Goal: Information Seeking & Learning: Learn about a topic

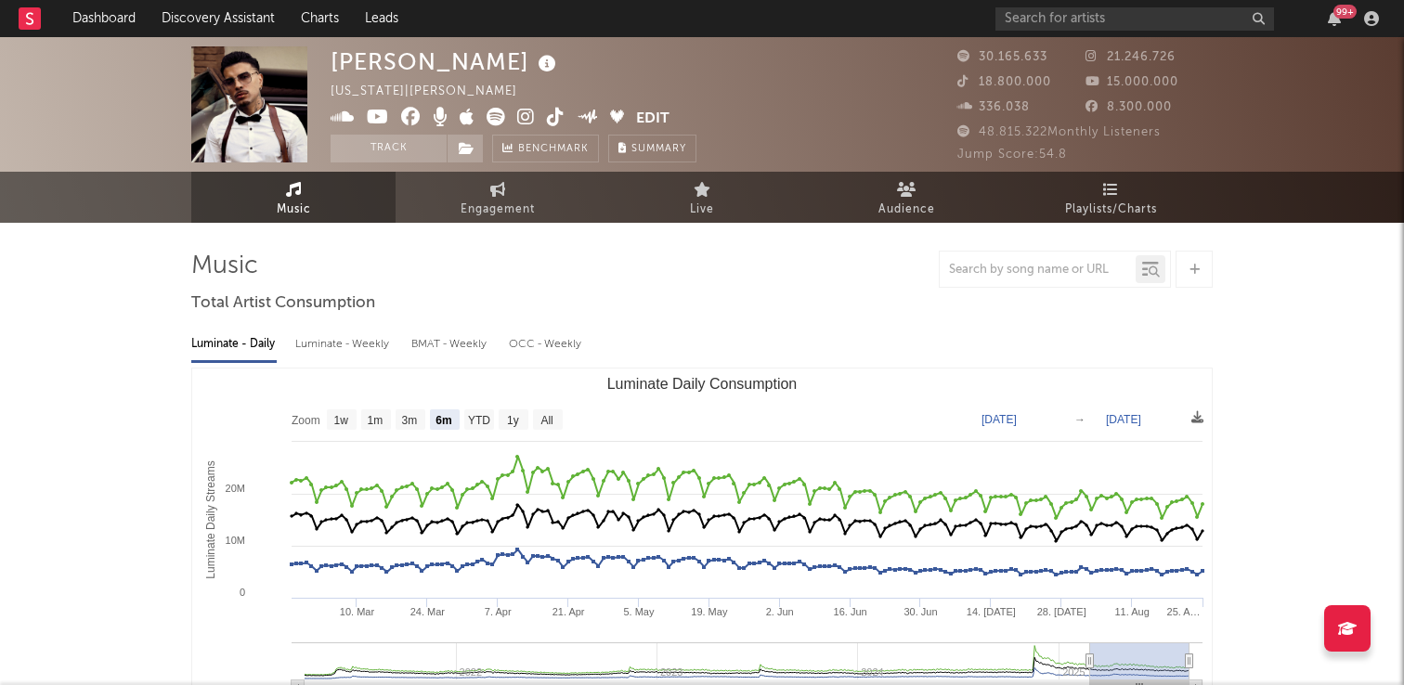
select select "6m"
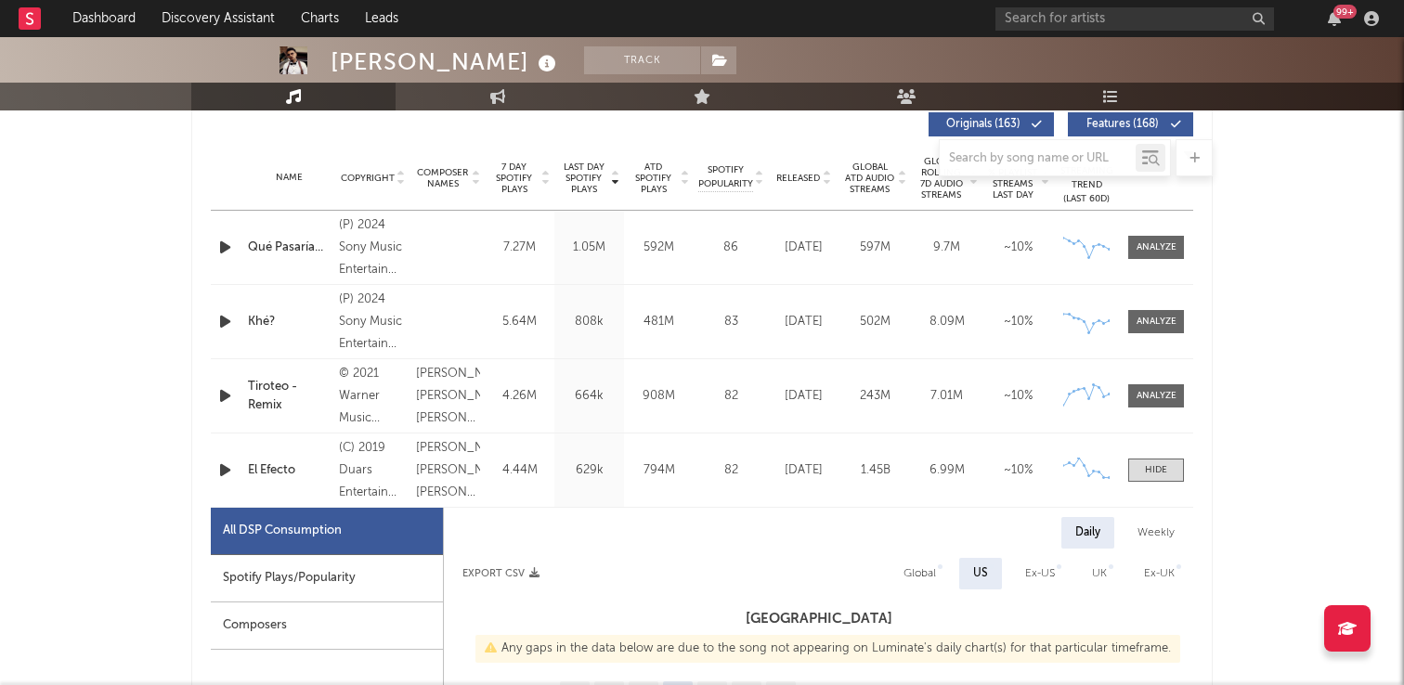
scroll to position [720, 0]
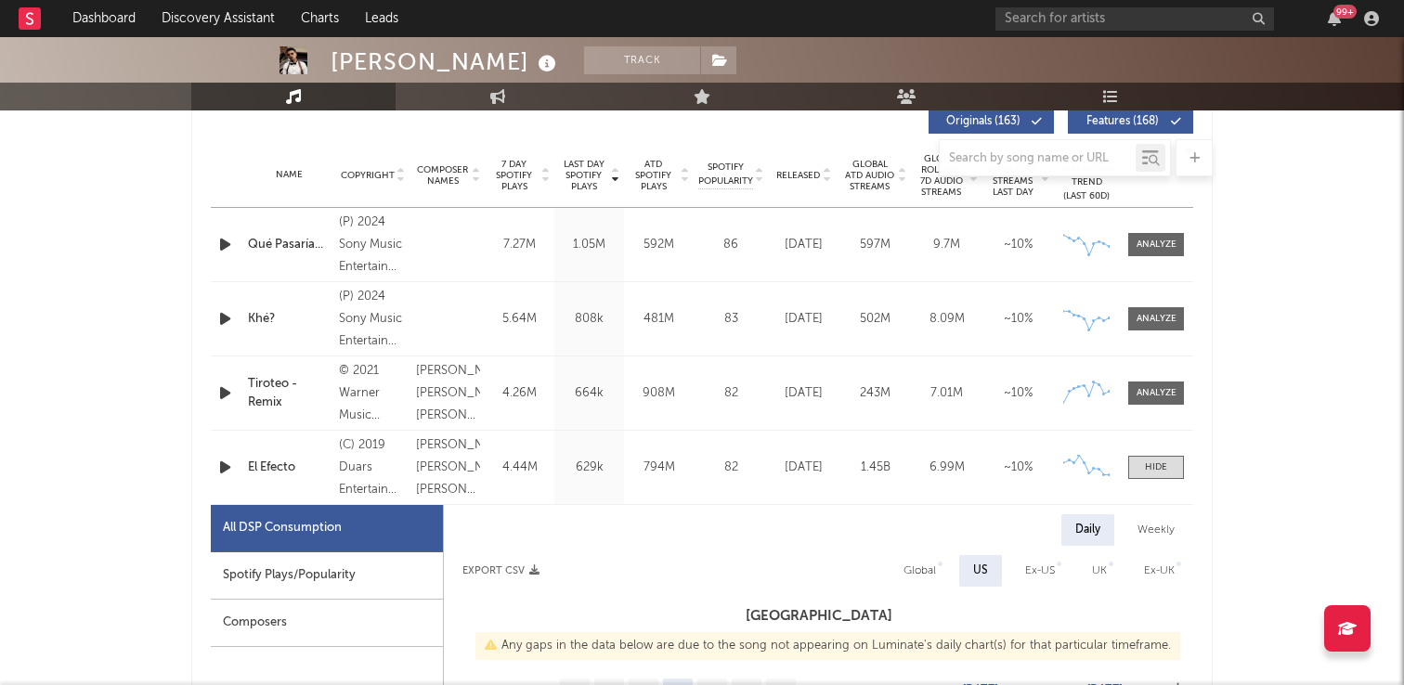
click at [276, 459] on div "El Efecto" at bounding box center [289, 468] width 82 height 19
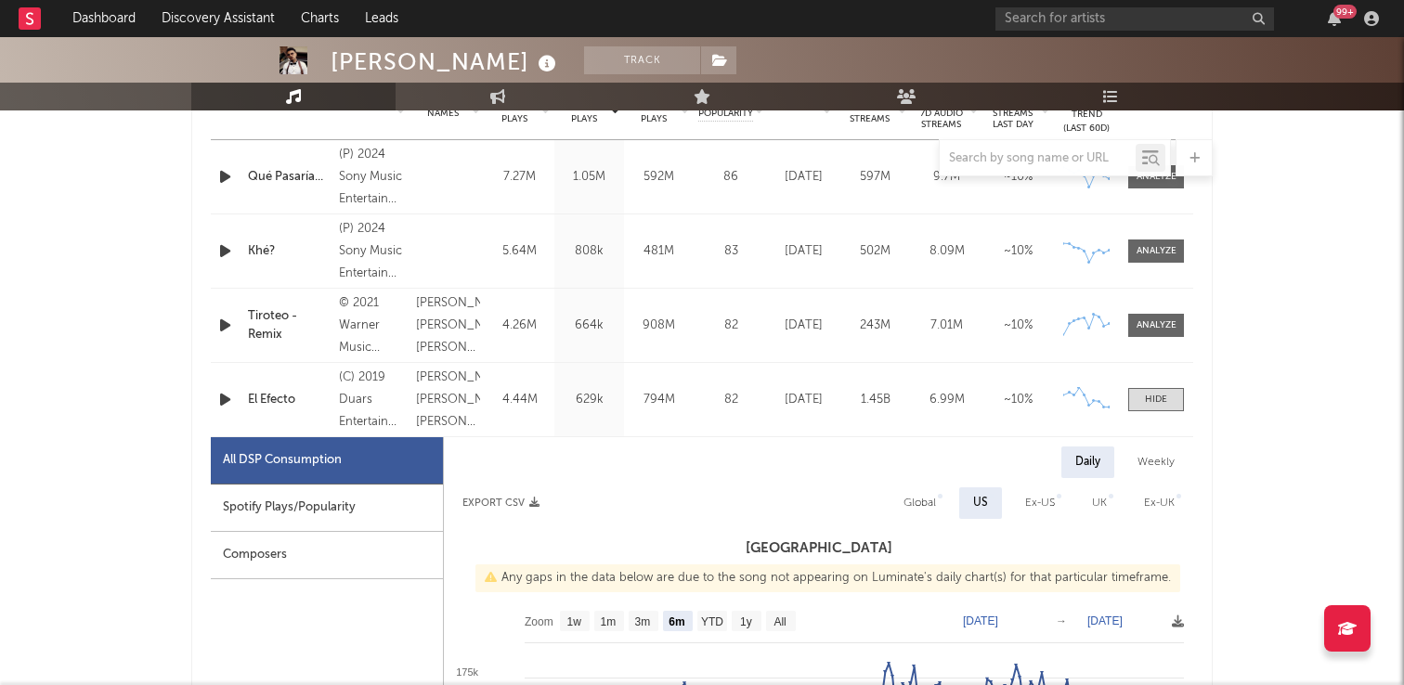
scroll to position [774, 0]
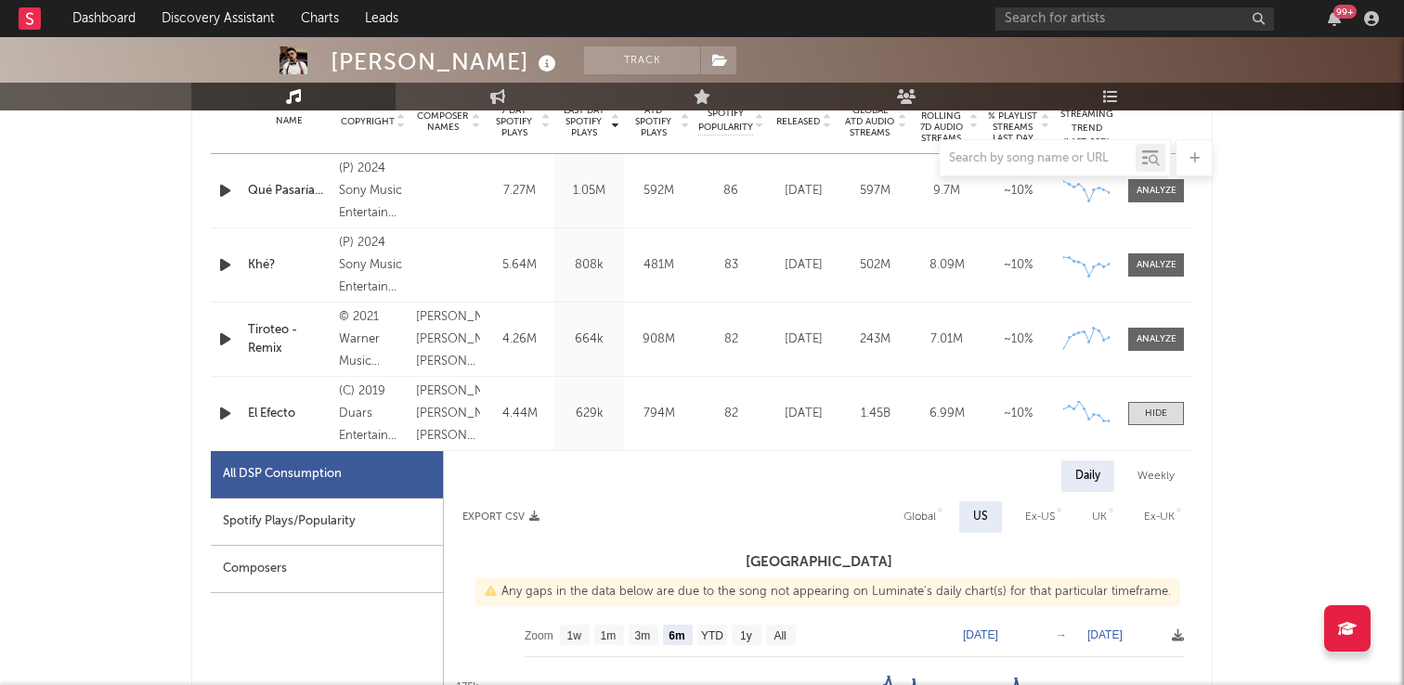
click at [237, 411] on div at bounding box center [226, 413] width 23 height 23
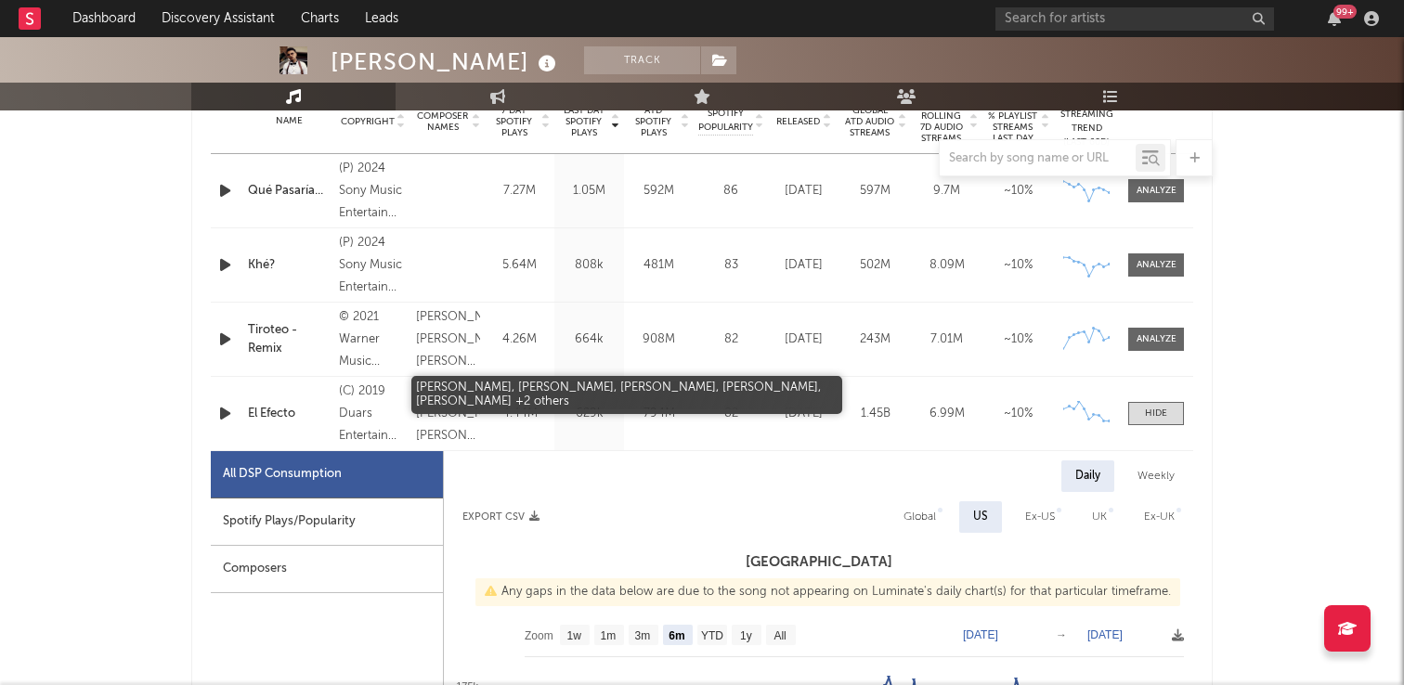
click at [436, 412] on div "[PERSON_NAME], [PERSON_NAME], [PERSON_NAME], [PERSON_NAME], [PERSON_NAME] +2 ot…" at bounding box center [448, 414] width 64 height 67
click at [378, 382] on div "(C) 2019 Duars Entertainment, Corp. Dist. by Sony Music Entertainment U.S. Lati…" at bounding box center [373, 414] width 68 height 67
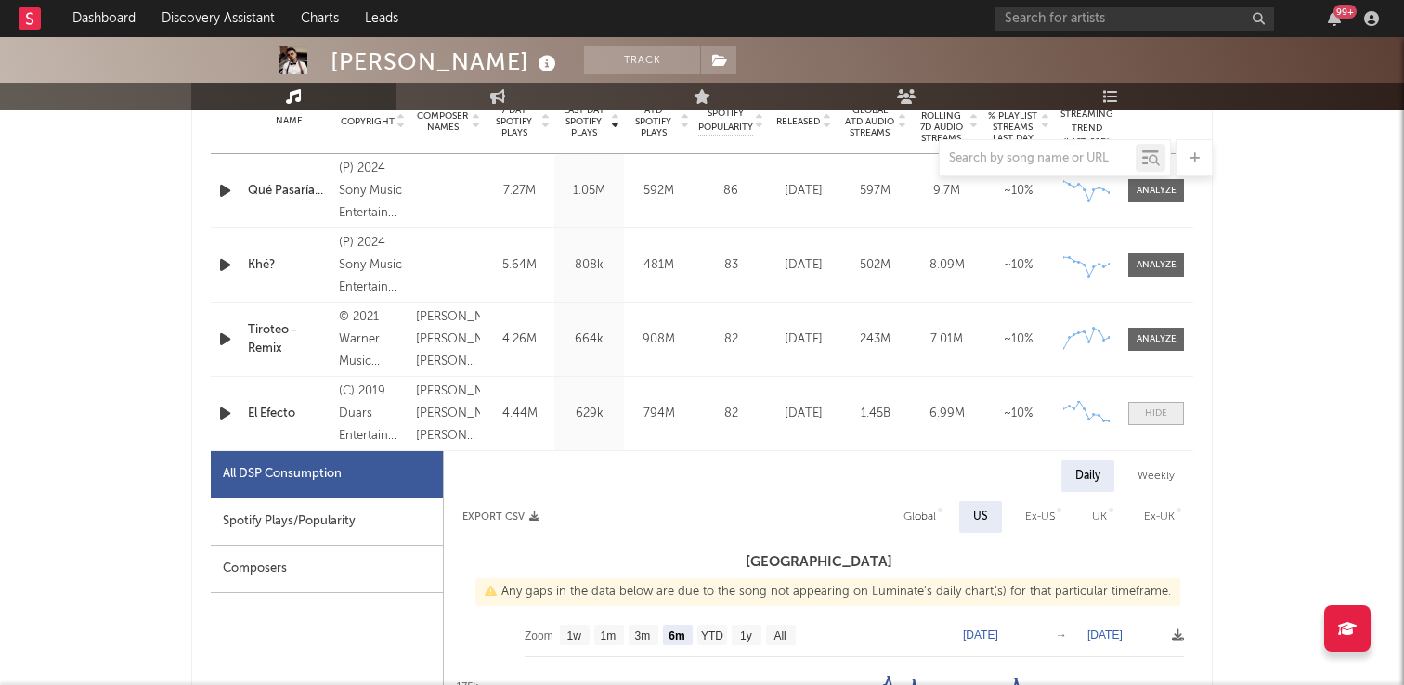
click at [1139, 414] on span at bounding box center [1156, 413] width 56 height 23
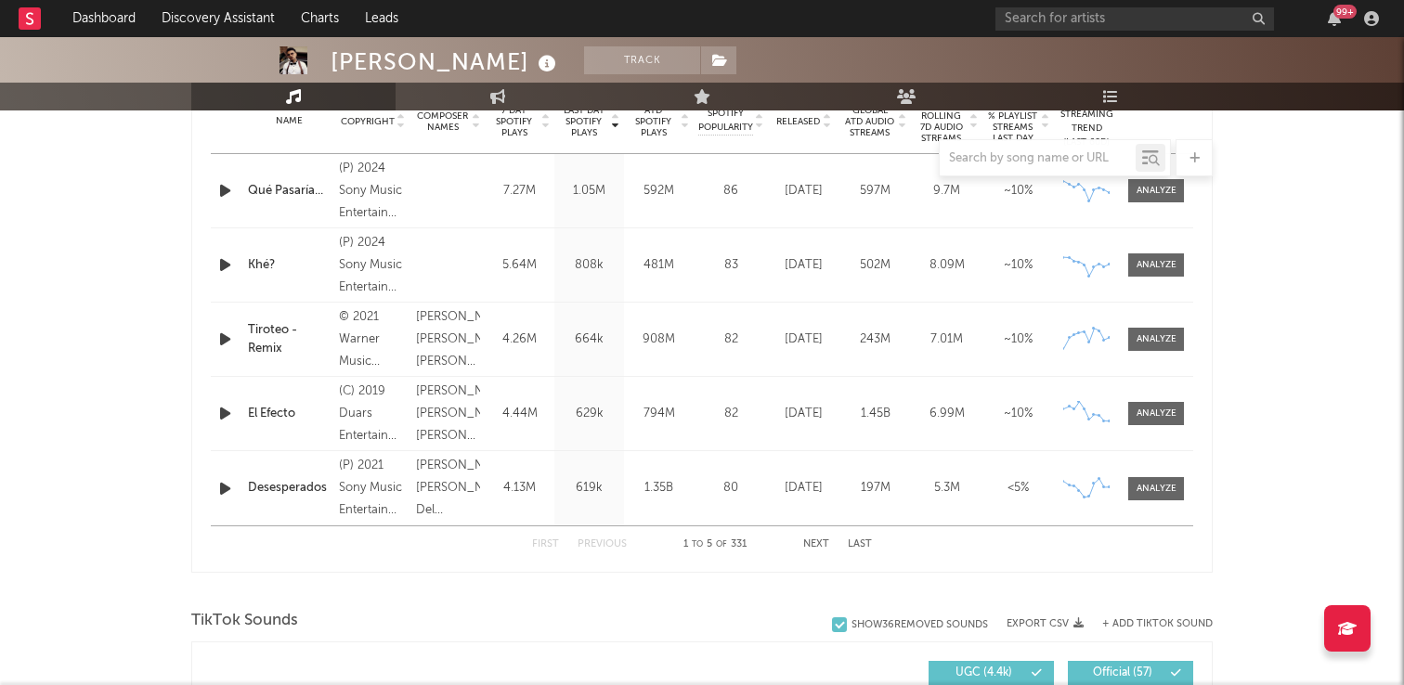
scroll to position [825, 0]
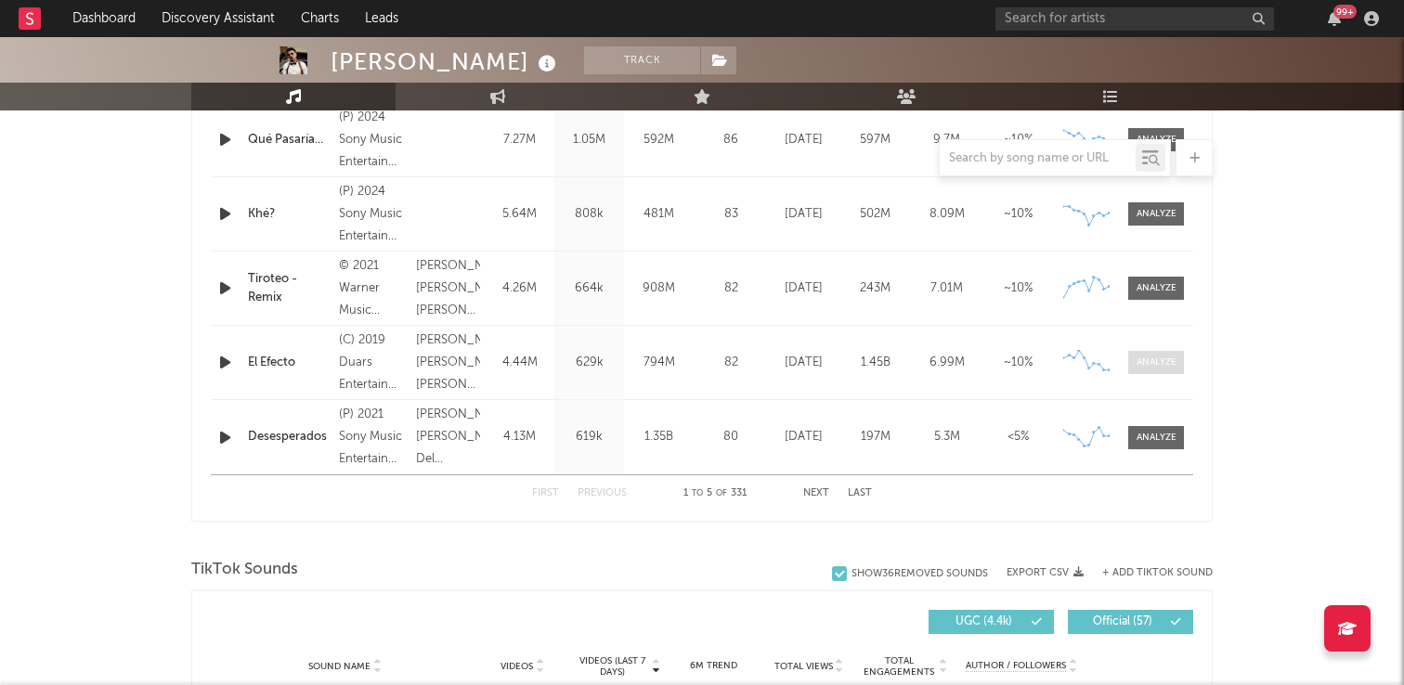
click at [1159, 371] on span at bounding box center [1156, 362] width 56 height 23
select select "6m"
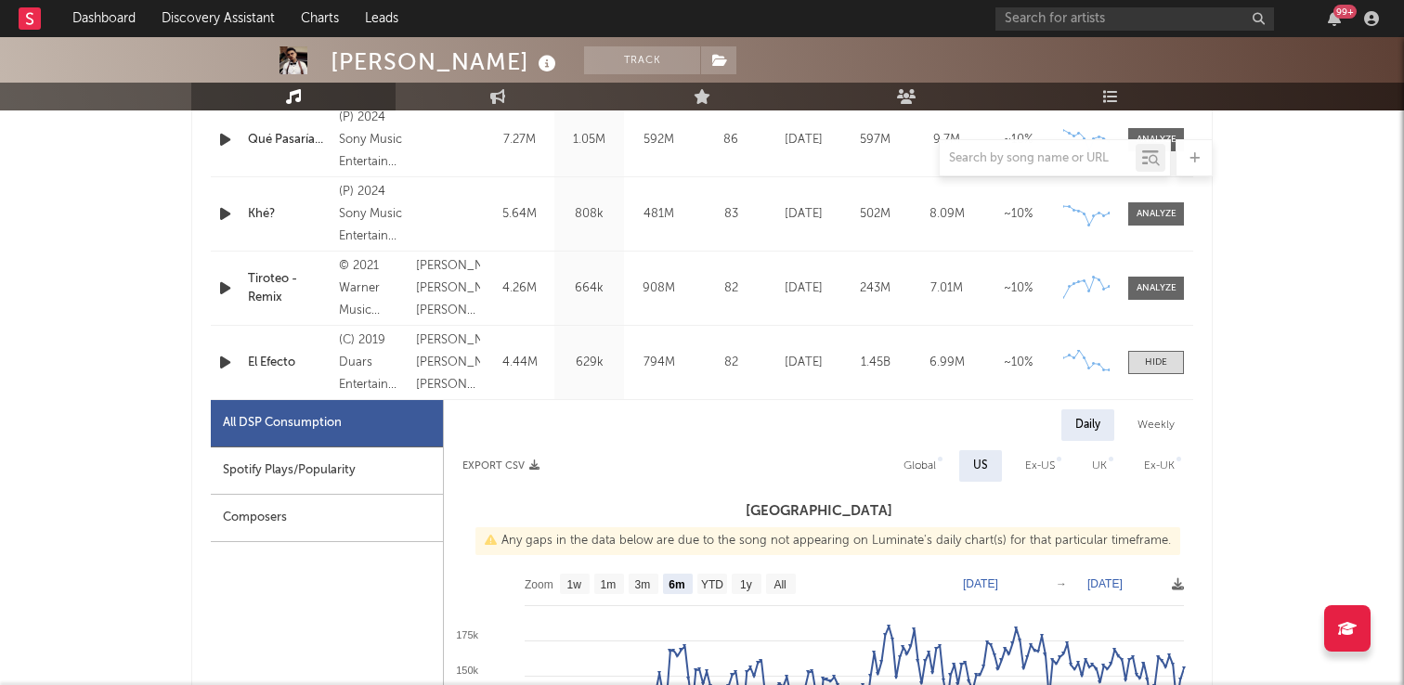
scroll to position [849, 0]
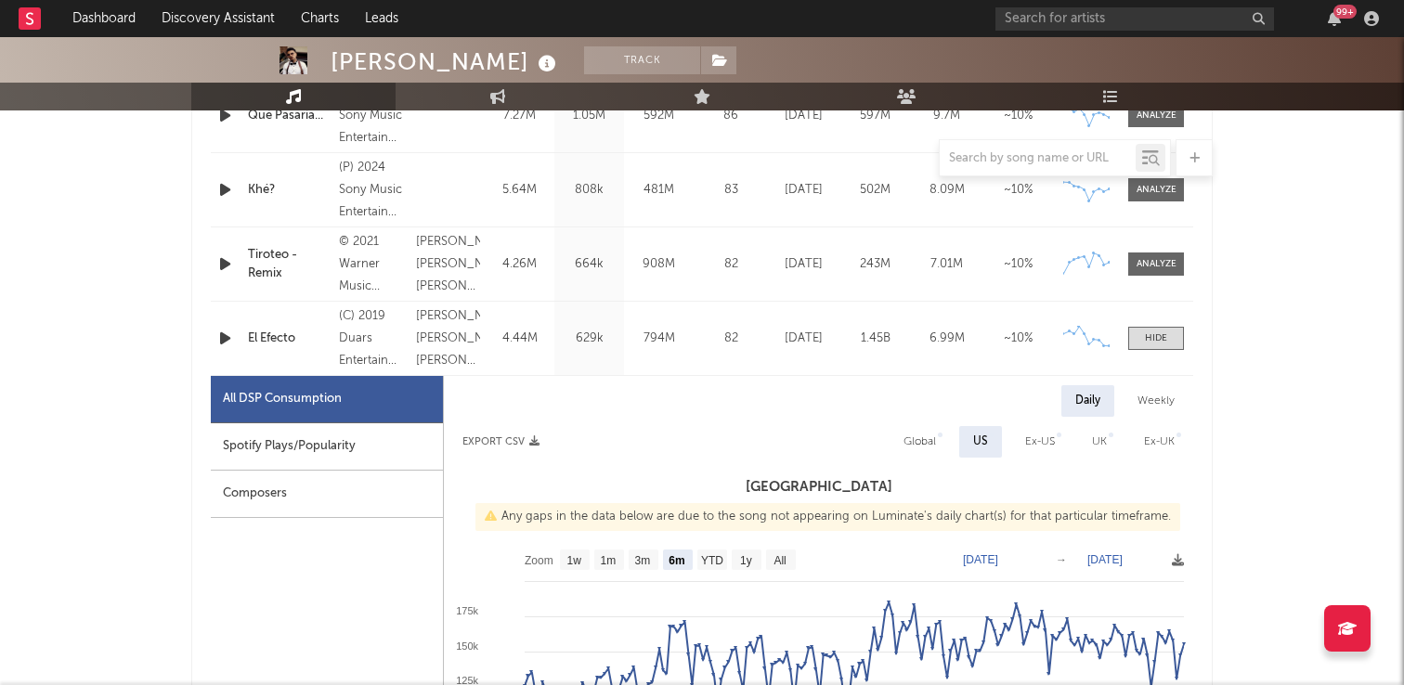
click at [1156, 402] on div "Weekly" at bounding box center [1156, 401] width 65 height 32
select select "6m"
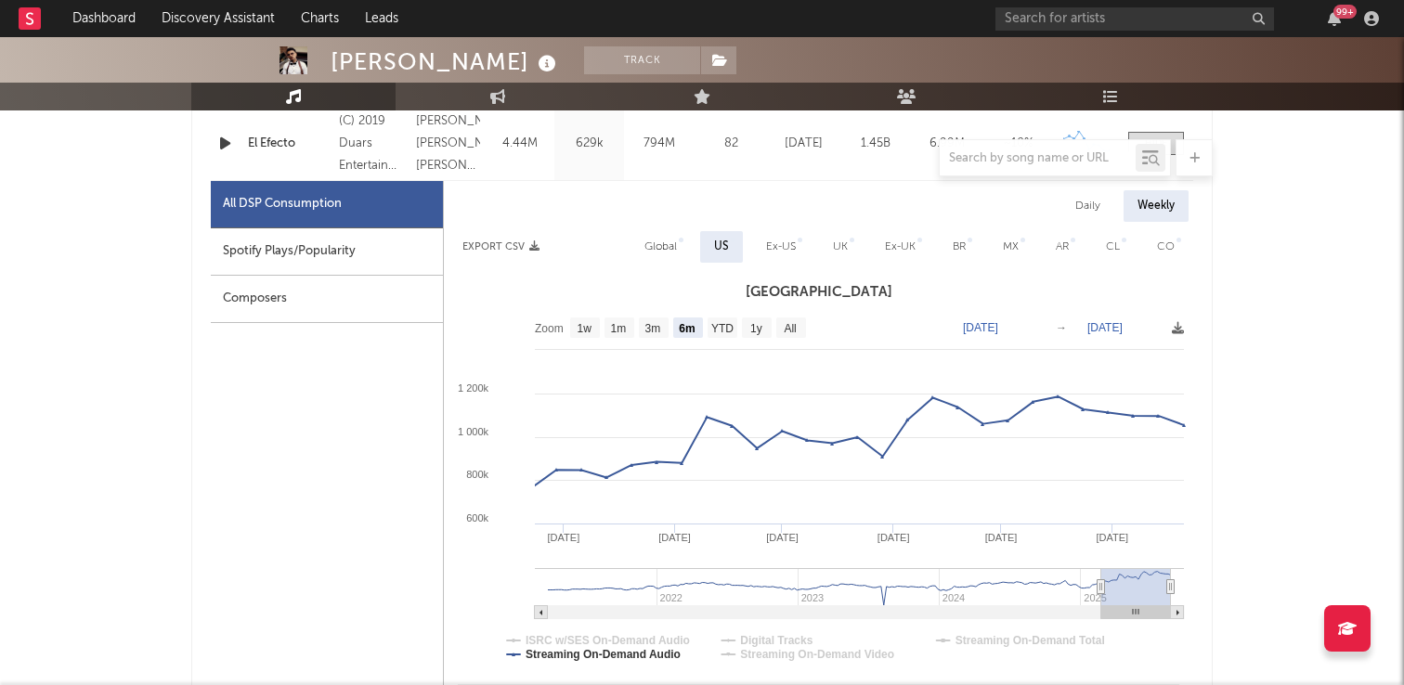
scroll to position [1050, 0]
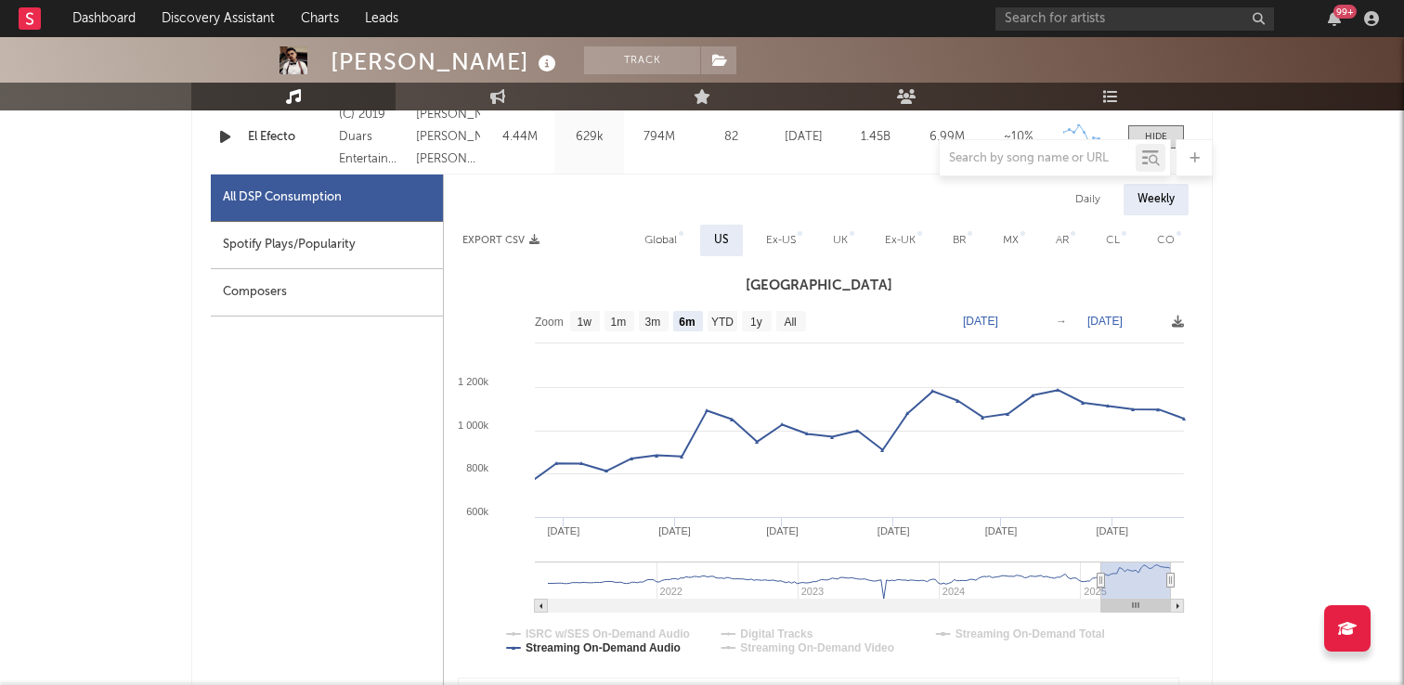
click at [1099, 198] on div "Daily" at bounding box center [1087, 200] width 53 height 32
select select "6m"
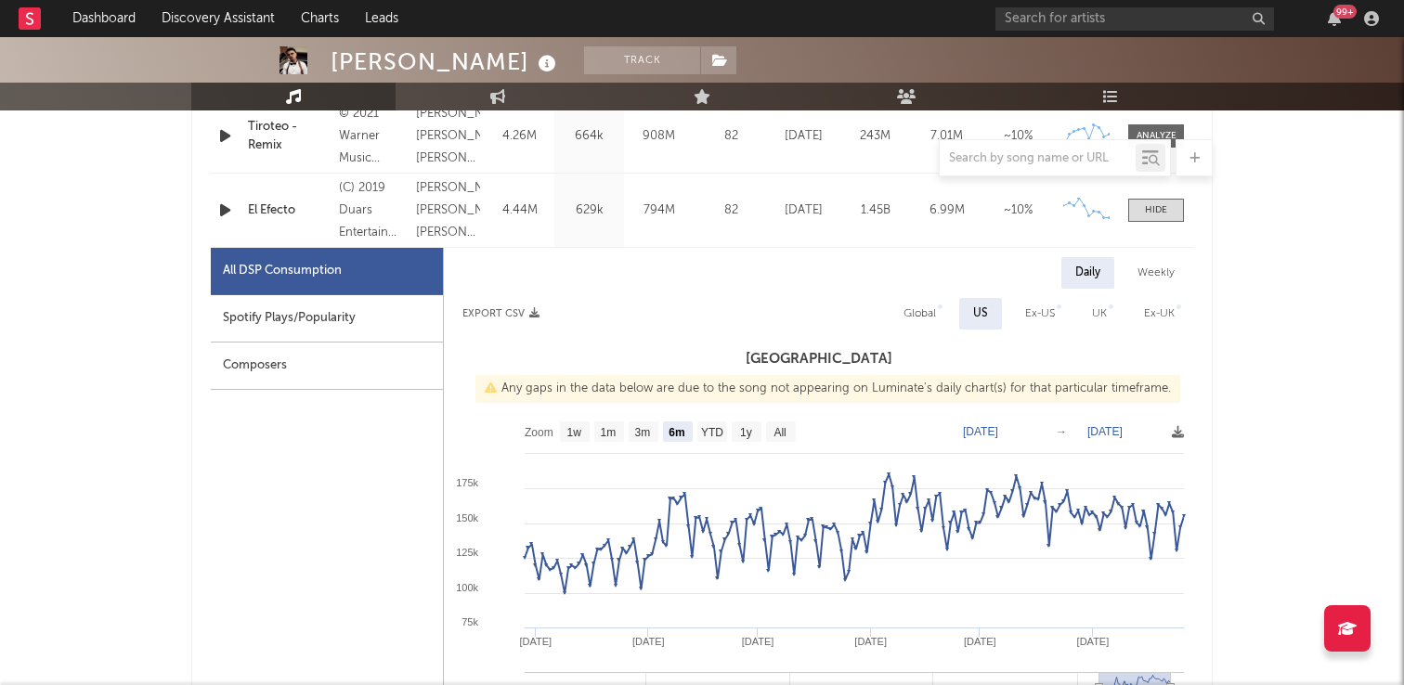
scroll to position [974, 0]
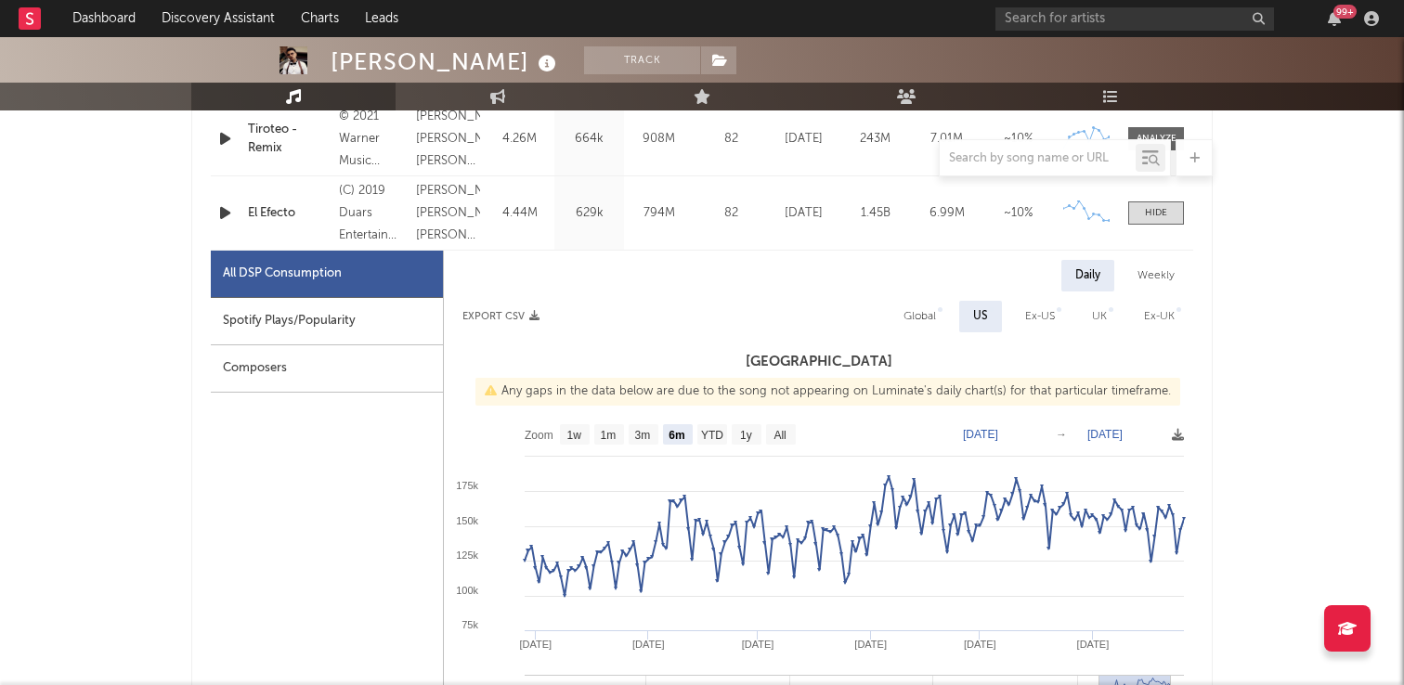
click at [1165, 285] on div "Weekly" at bounding box center [1156, 276] width 65 height 32
select select "6m"
